Goal: Information Seeking & Learning: Check status

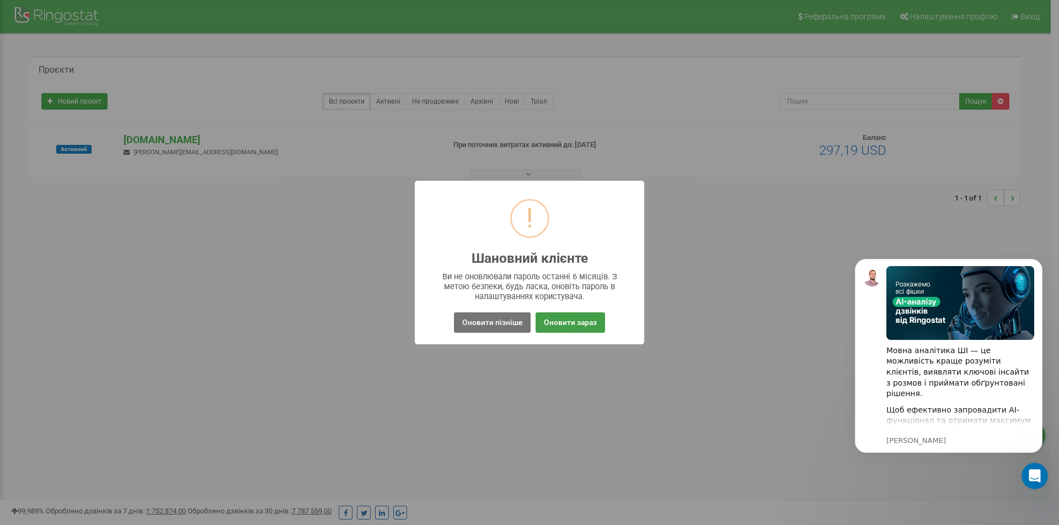
click at [563, 327] on button "Оновити зараз" at bounding box center [569, 323] width 69 height 20
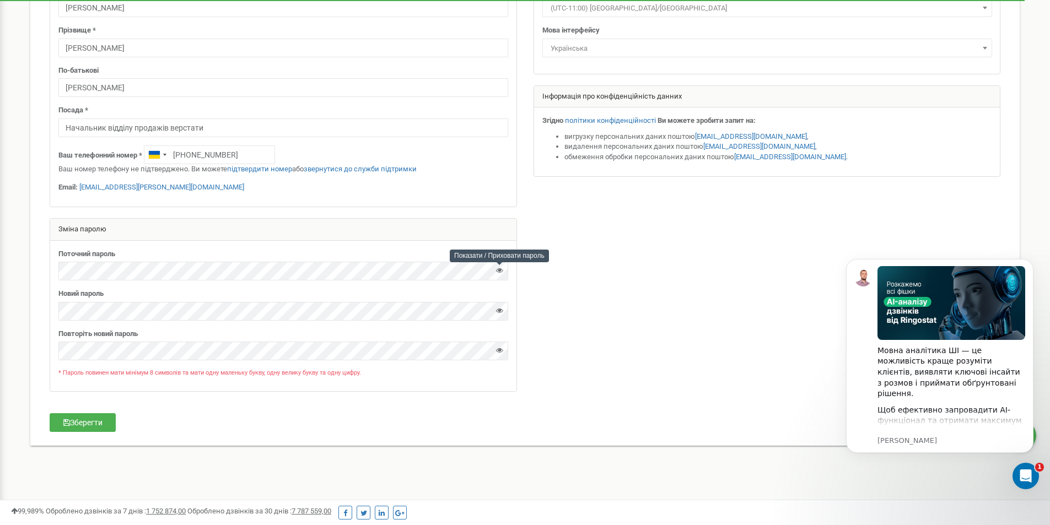
click at [499, 272] on icon at bounding box center [499, 270] width 7 height 7
click at [498, 312] on icon at bounding box center [499, 310] width 7 height 7
click at [500, 352] on icon at bounding box center [499, 350] width 7 height 7
click at [101, 426] on button "Зберегти" at bounding box center [83, 423] width 66 height 19
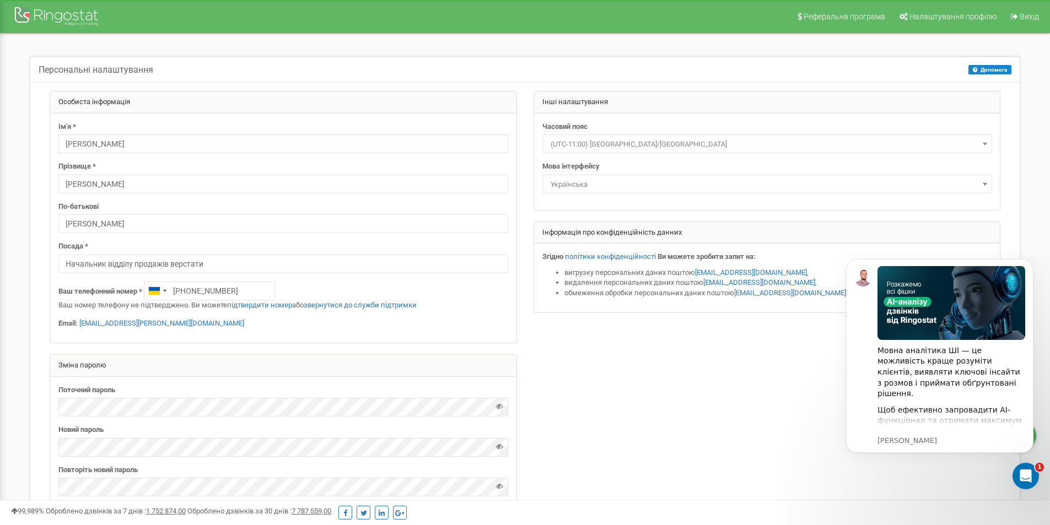
scroll to position [136, 0]
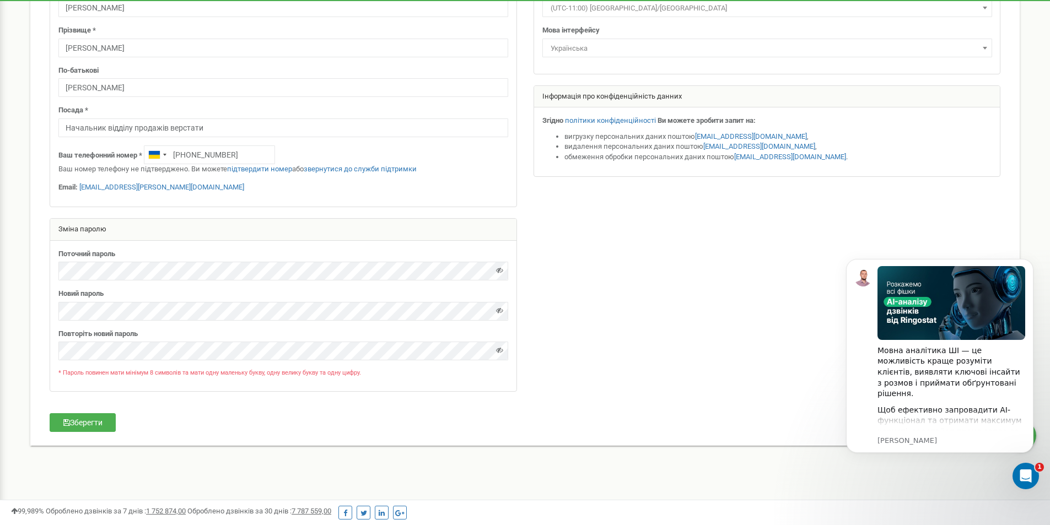
click at [67, 20] on div "Ім'я * Олександр Прізвище * Шаровара По-батькові Олекандрович Посада * Начальни…" at bounding box center [283, 91] width 466 height 229
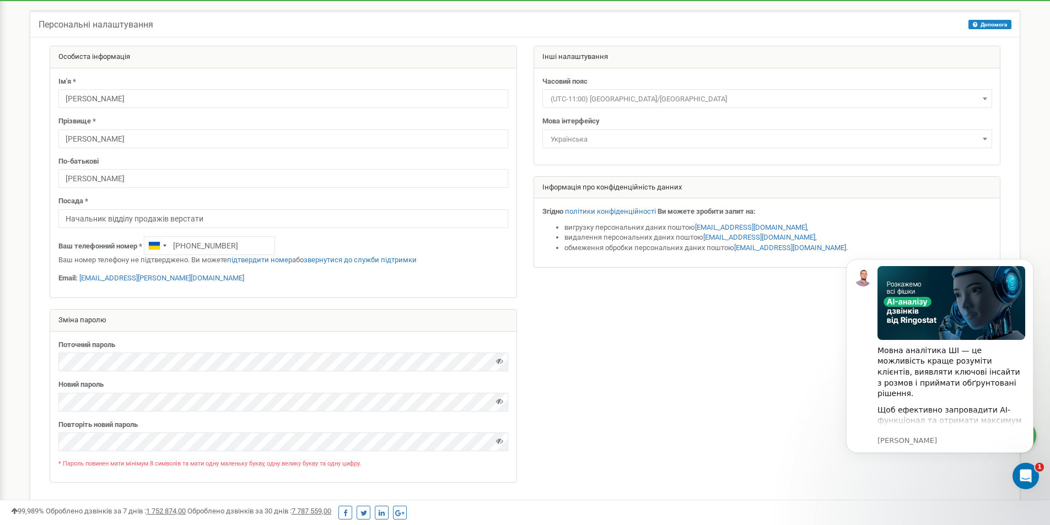
scroll to position [0, 0]
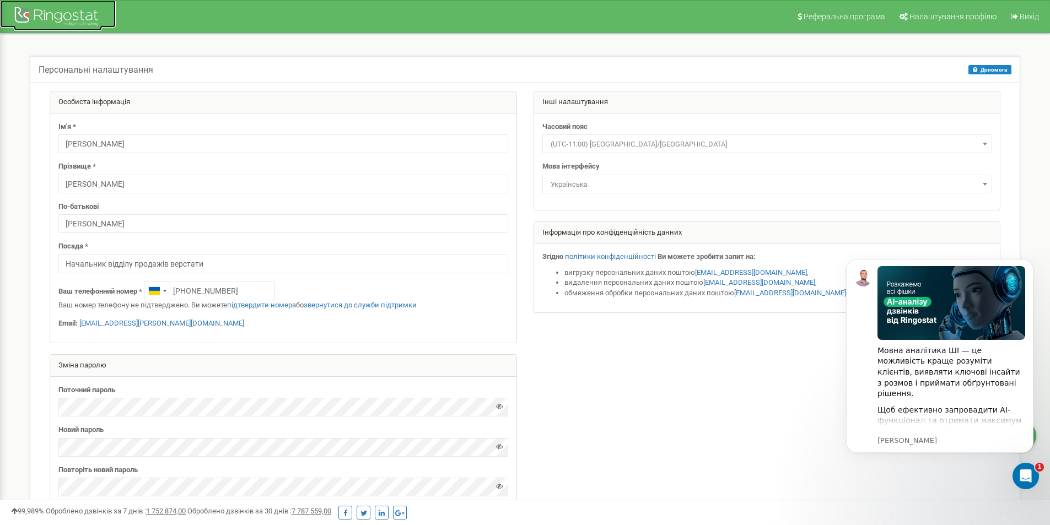
click at [59, 17] on div at bounding box center [58, 17] width 88 height 26
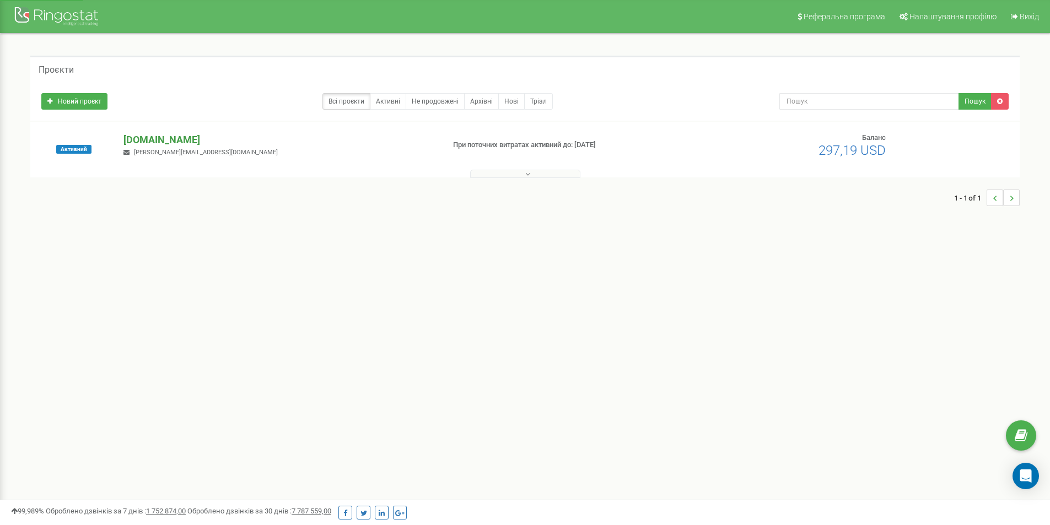
click at [200, 142] on p "[DOMAIN_NAME]" at bounding box center [279, 140] width 312 height 14
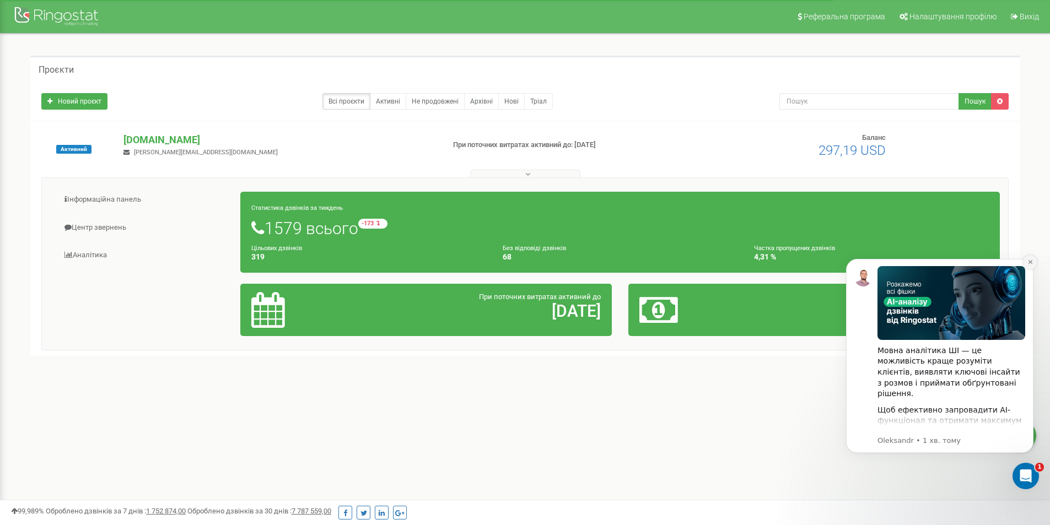
click at [1028, 260] on icon "Dismiss notification" at bounding box center [1031, 262] width 6 height 6
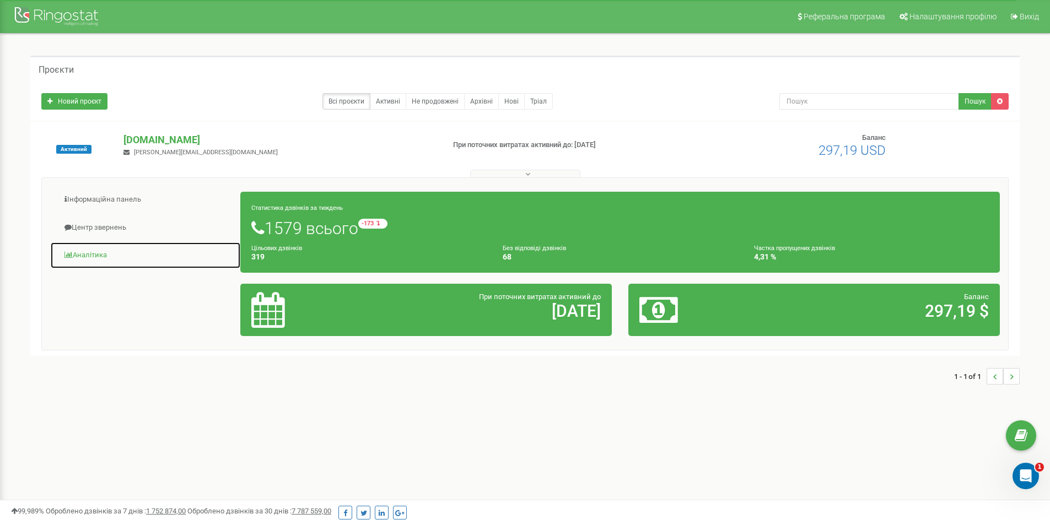
click at [101, 254] on link "Аналiтика" at bounding box center [145, 255] width 191 height 27
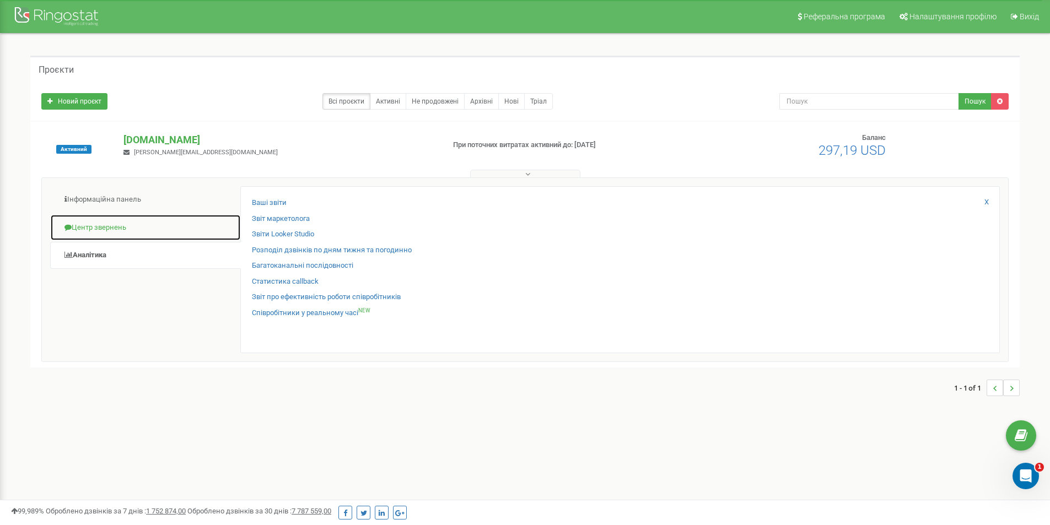
click at [106, 229] on link "Центр звернень" at bounding box center [145, 227] width 191 height 27
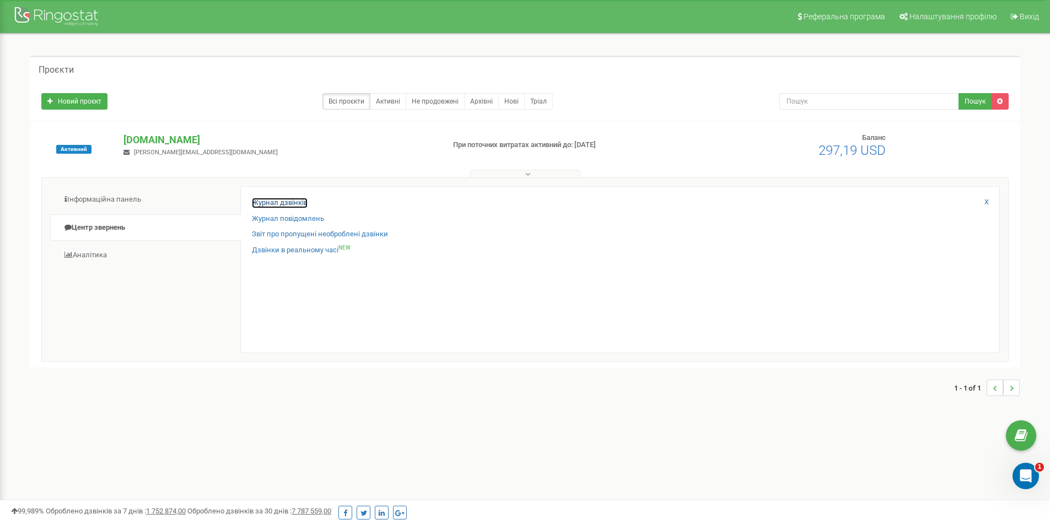
click at [291, 204] on link "Журнал дзвінків" at bounding box center [280, 203] width 56 height 10
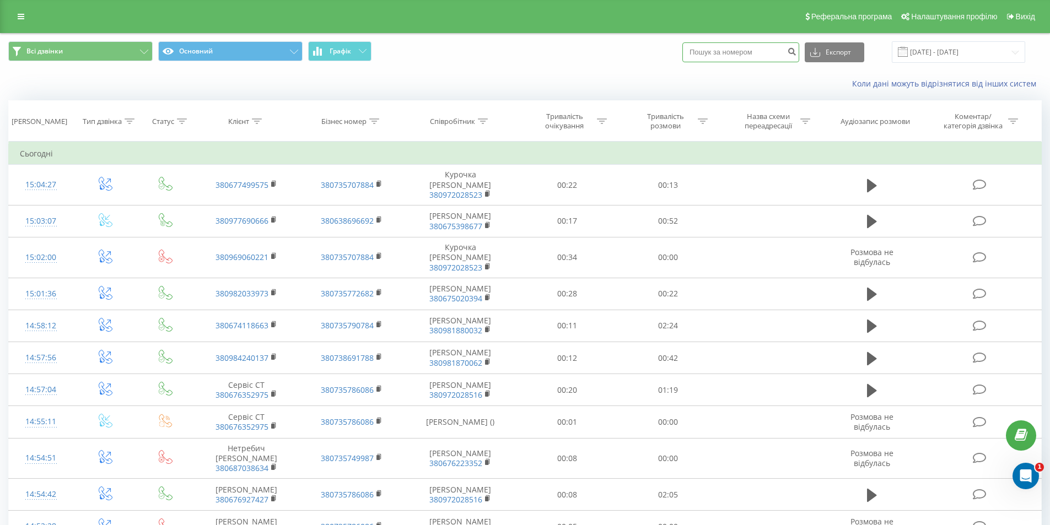
click at [720, 57] on input at bounding box center [741, 52] width 117 height 20
paste input "0939883737"
type input "0939883737"
click at [797, 52] on icon "submit" at bounding box center [791, 50] width 9 height 7
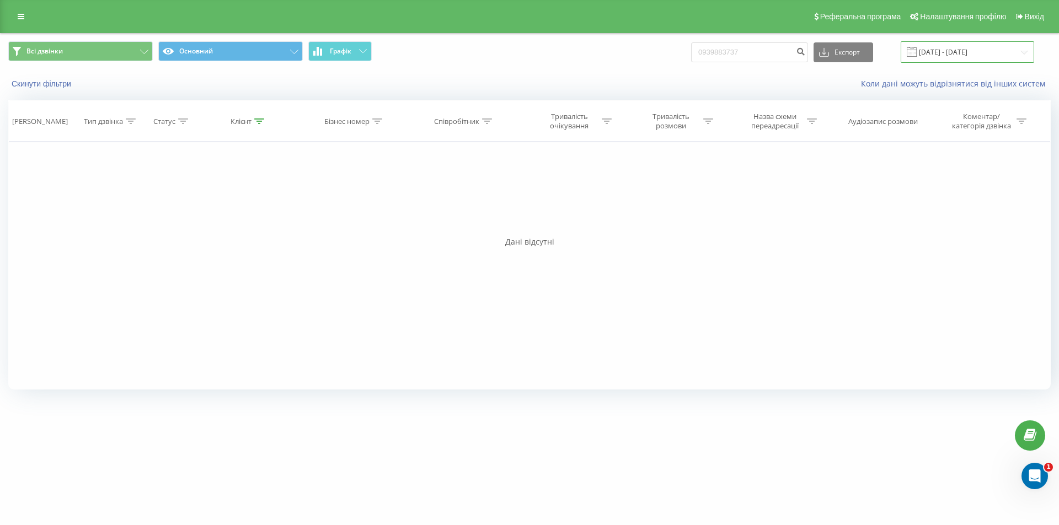
click at [1024, 50] on input "[DATE] - [DATE]" at bounding box center [966, 52] width 133 height 22
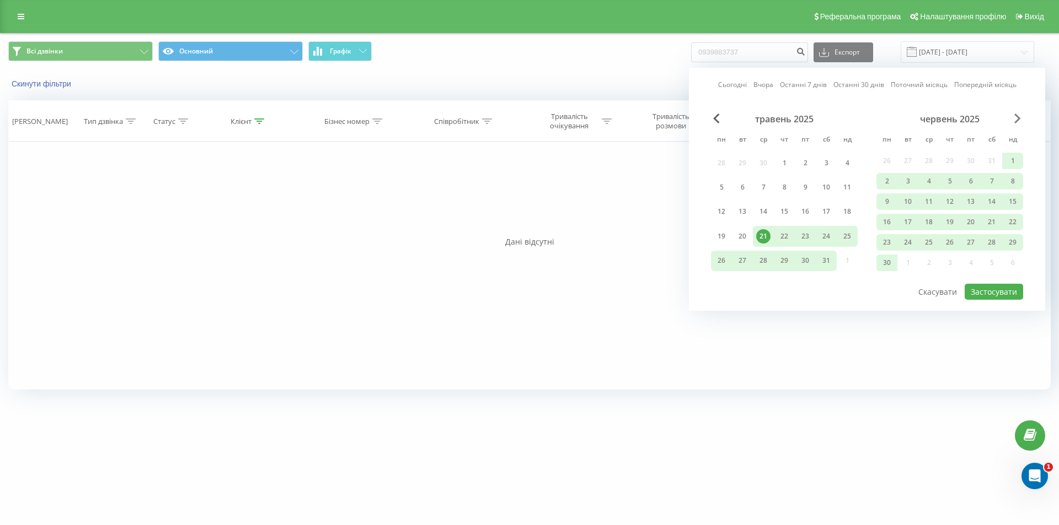
click at [1015, 120] on span "Next Month" at bounding box center [1017, 119] width 7 height 10
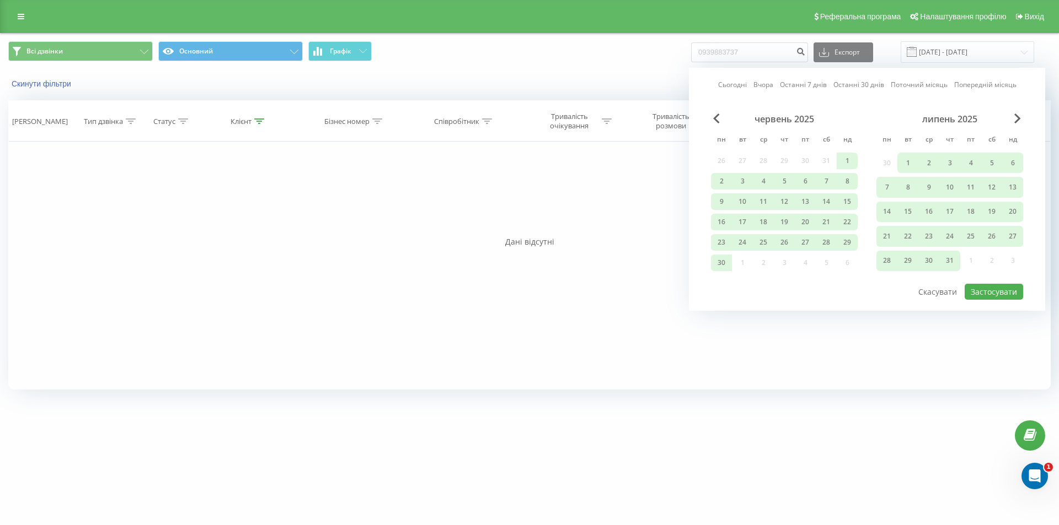
click at [549, 62] on div "Всі дзвінки Основний Графік 0939883737 Експорт .csv .xls .xlsx 21.05.2025 - 21.…" at bounding box center [529, 52] width 1042 height 22
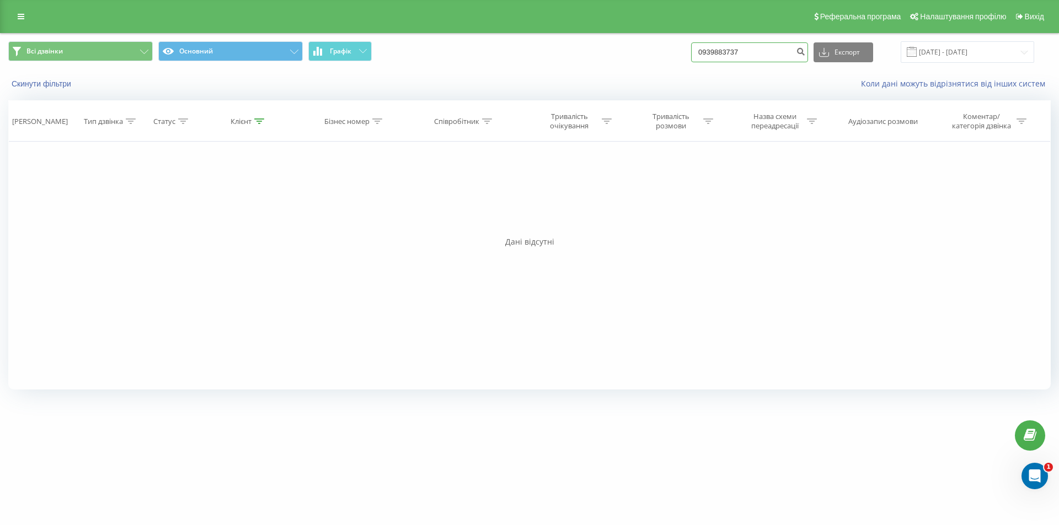
drag, startPoint x: 762, startPoint y: 50, endPoint x: 699, endPoint y: 50, distance: 64.0
click at [699, 50] on div "Всі дзвінки Основний Графік 0939883737 Експорт .csv .xls .xlsx 21.05.2025 - 21.…" at bounding box center [529, 52] width 1042 height 22
paste input "672115771"
type input "0672115771"
click at [805, 53] on icon "submit" at bounding box center [800, 50] width 9 height 7
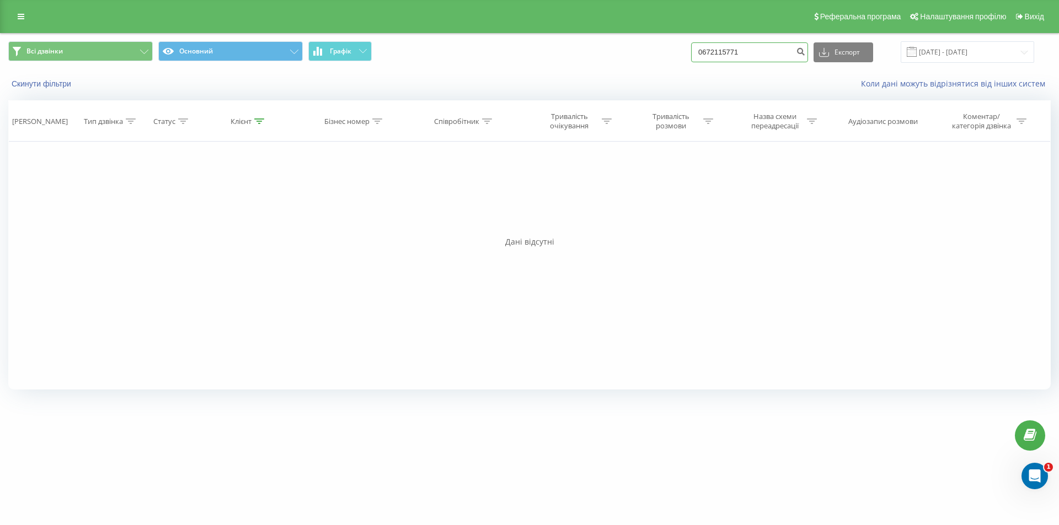
drag, startPoint x: 800, startPoint y: 53, endPoint x: 661, endPoint y: 58, distance: 139.0
click at [661, 58] on div "Всі дзвінки Основний Графік 0672115771 Експорт .csv .xls .xlsx [DATE] - [DATE]" at bounding box center [529, 52] width 1042 height 22
click at [805, 52] on icon "submit" at bounding box center [800, 50] width 9 height 7
click at [766, 57] on input at bounding box center [749, 52] width 117 height 20
click at [805, 53] on icon "submit" at bounding box center [800, 50] width 9 height 7
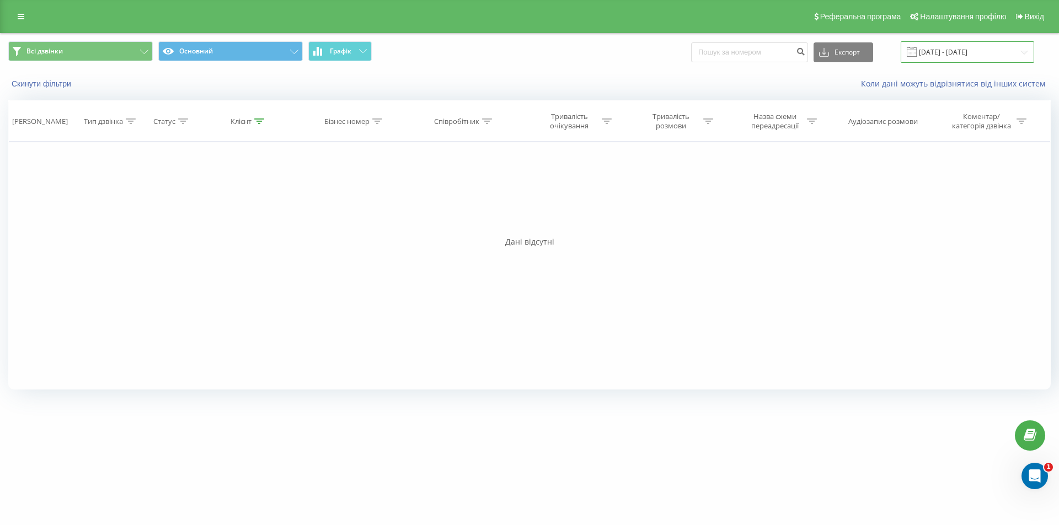
click at [965, 54] on input "21.05.2025 - 21.08.2025" at bounding box center [966, 52] width 133 height 22
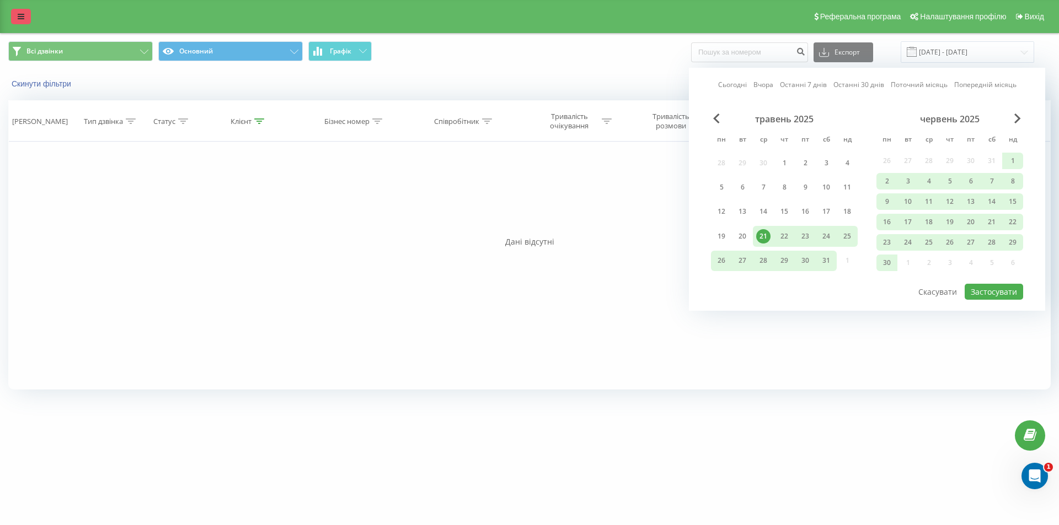
click at [20, 21] on link at bounding box center [21, 16] width 20 height 15
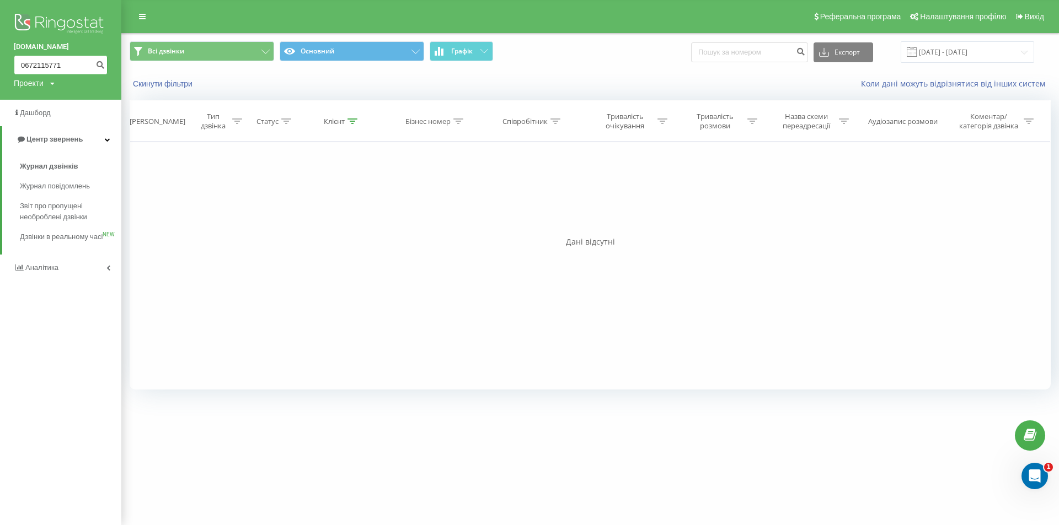
drag, startPoint x: 63, startPoint y: 67, endPoint x: 14, endPoint y: 65, distance: 49.6
click at [14, 65] on input "0672115771" at bounding box center [61, 65] width 94 height 20
click at [787, 57] on input at bounding box center [749, 52] width 117 height 20
click at [958, 53] on input "21.05.2025 - 21.08.2025" at bounding box center [966, 52] width 133 height 22
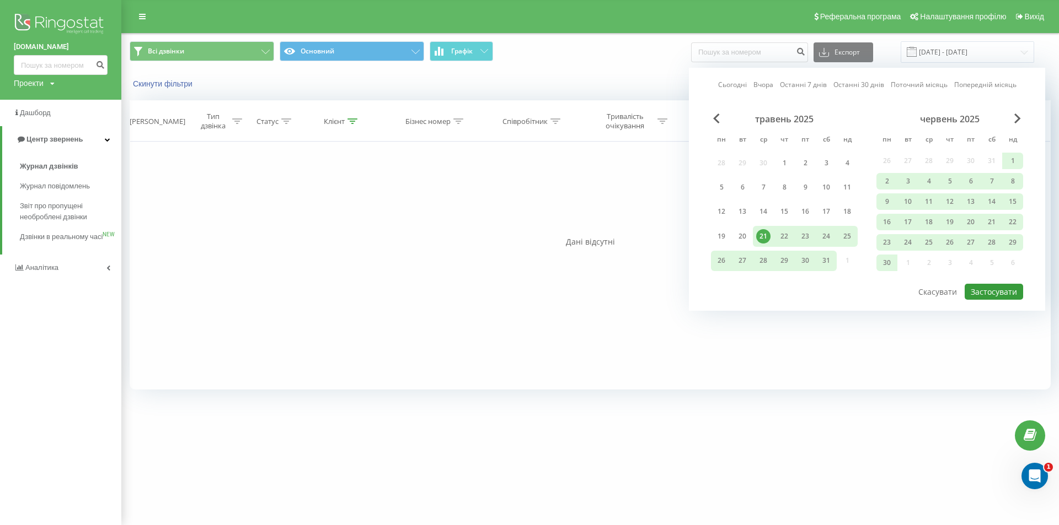
click at [997, 297] on button "Застосувати" at bounding box center [993, 292] width 58 height 16
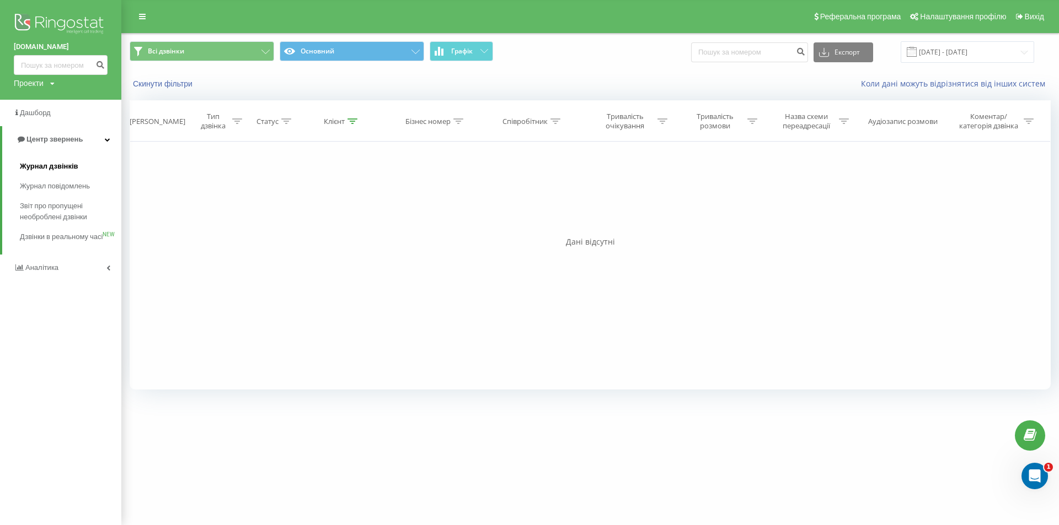
click at [78, 168] on link "Журнал дзвінків" at bounding box center [70, 167] width 101 height 20
